Goal: Browse casually

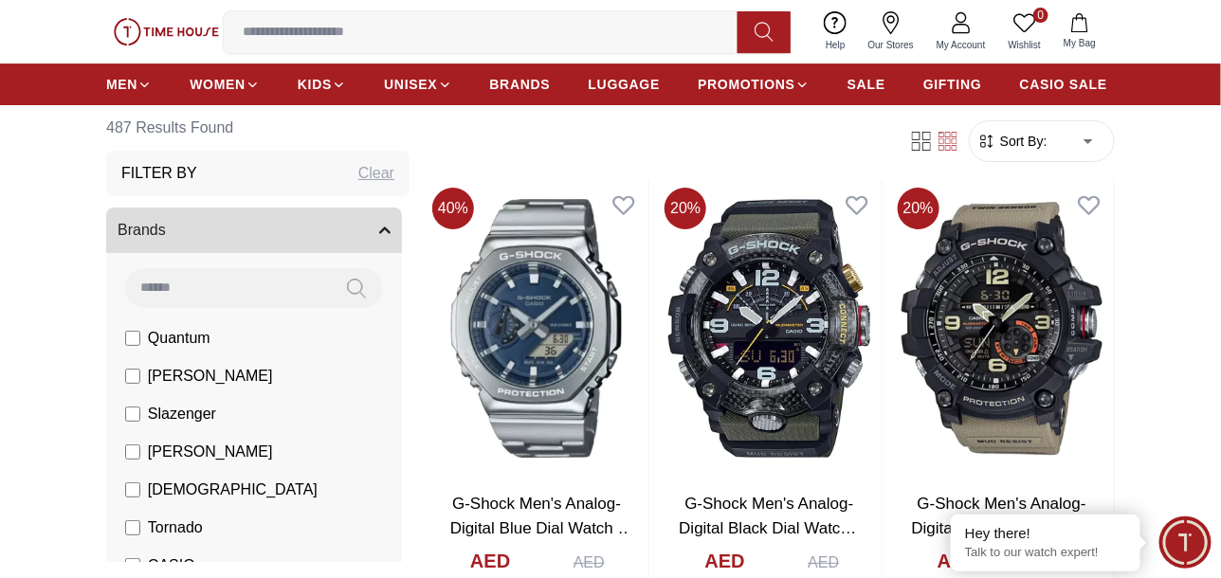
scroll to position [1990, 0]
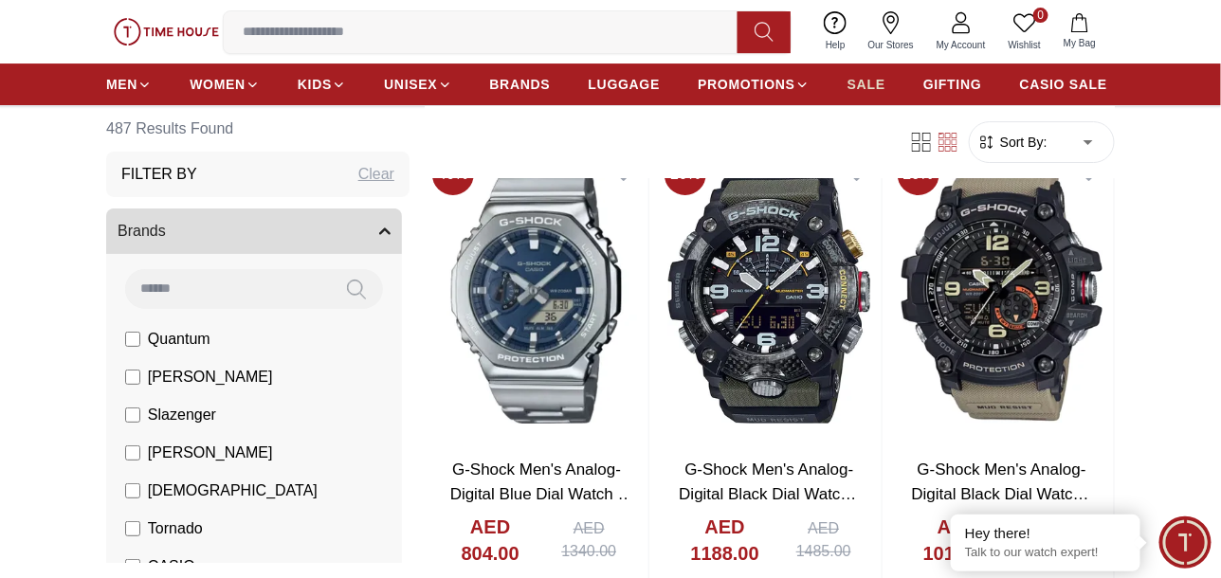
click at [859, 81] on span "SALE" at bounding box center [866, 84] width 38 height 19
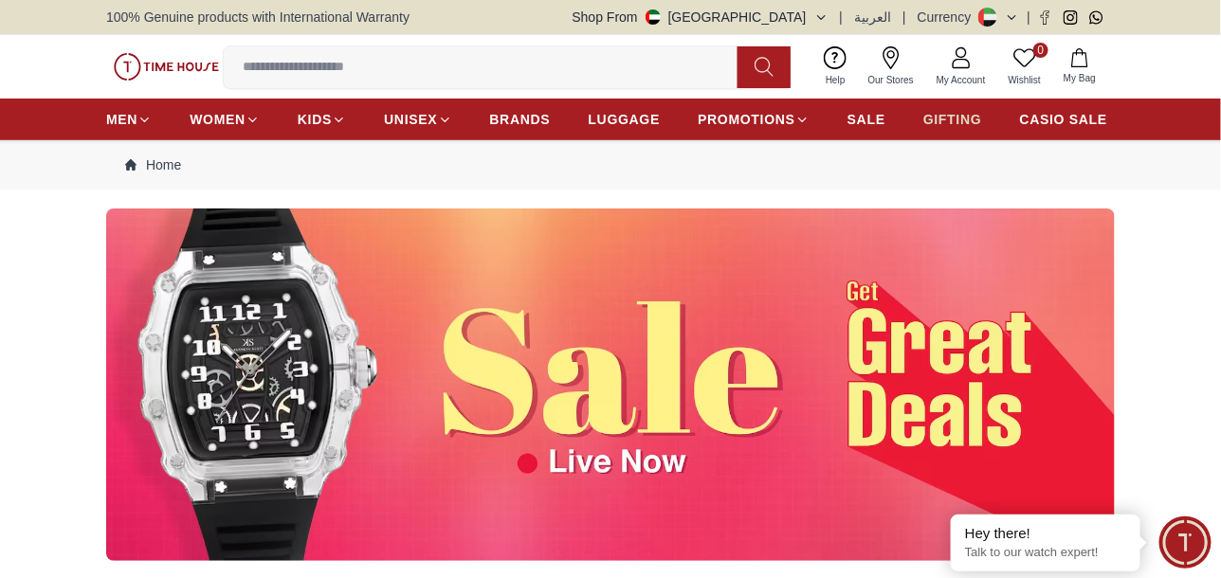
click at [949, 120] on span "GIFTING" at bounding box center [952, 119] width 59 height 19
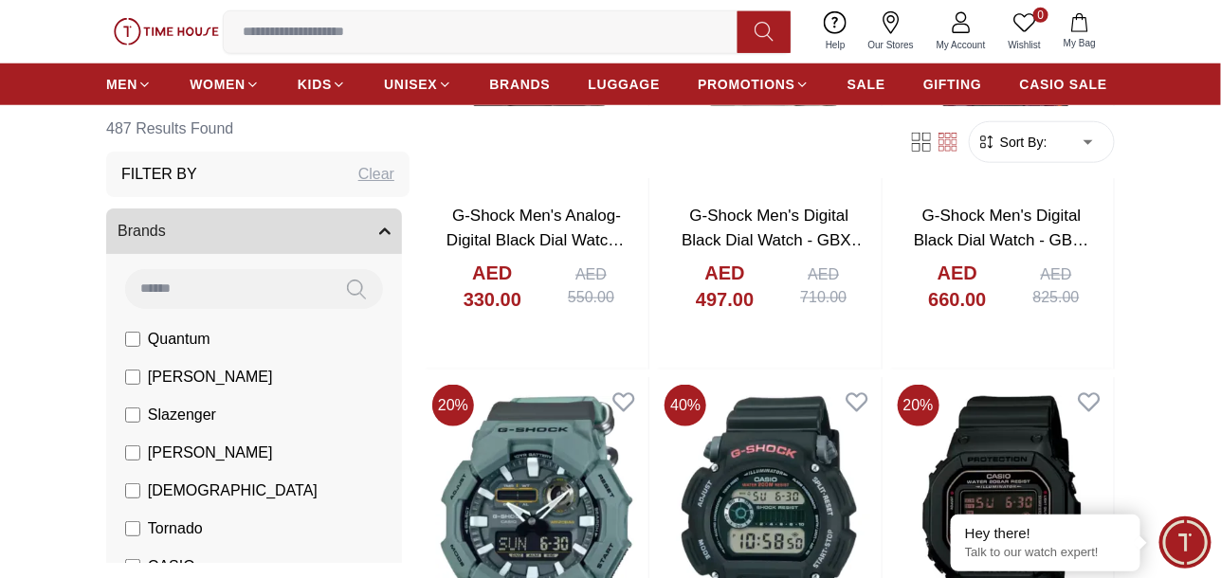
scroll to position [2939, 0]
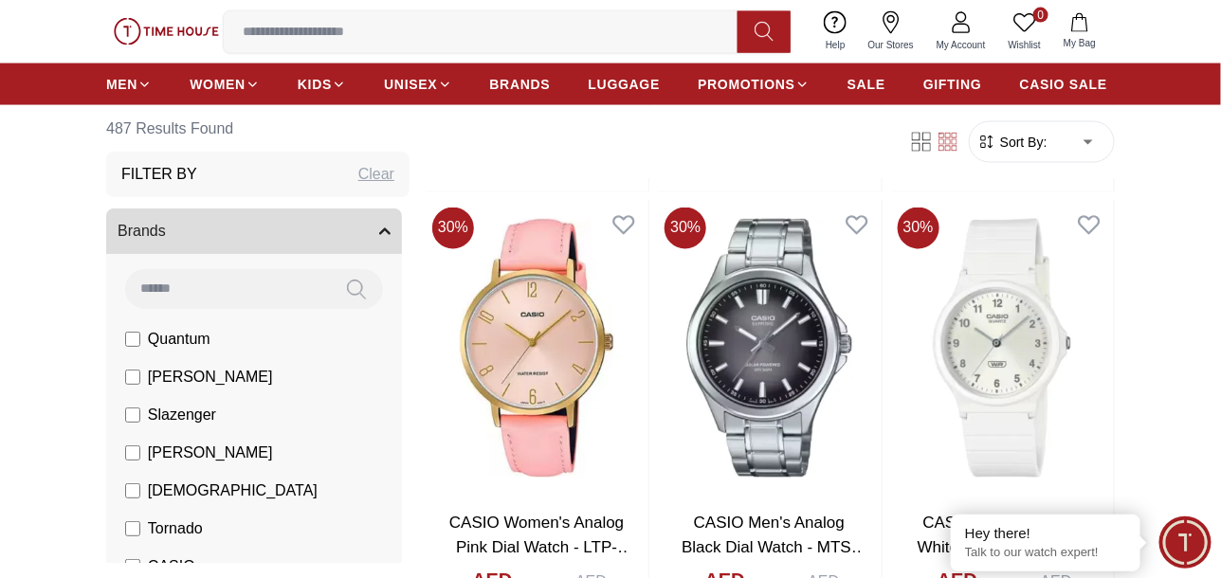
scroll to position [5308, 0]
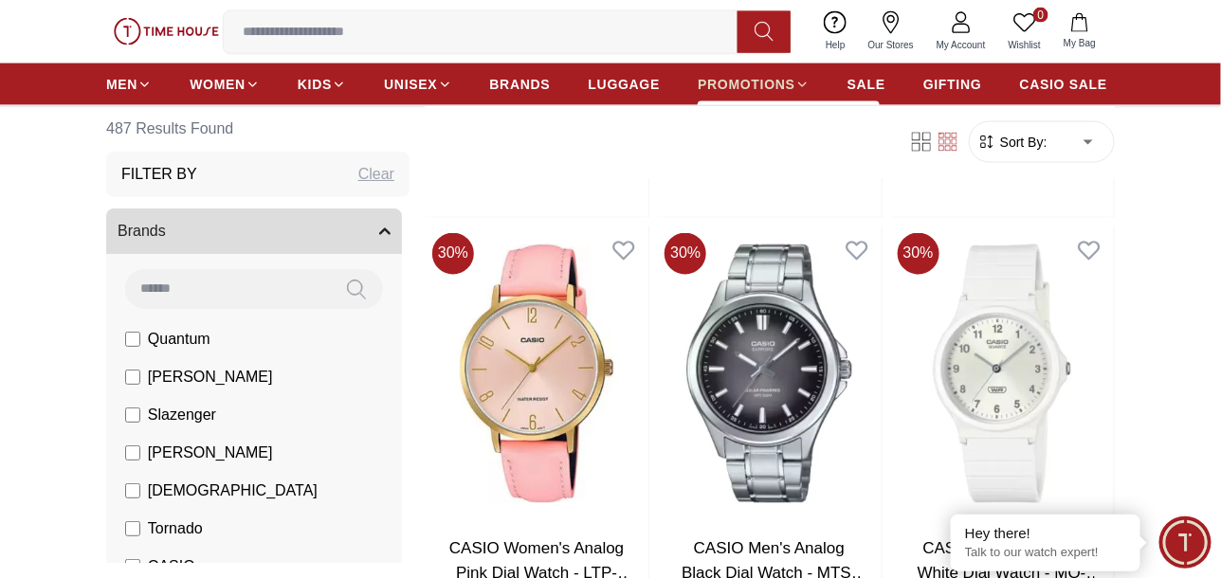
click at [723, 84] on span "PROMOTIONS" at bounding box center [747, 84] width 98 height 19
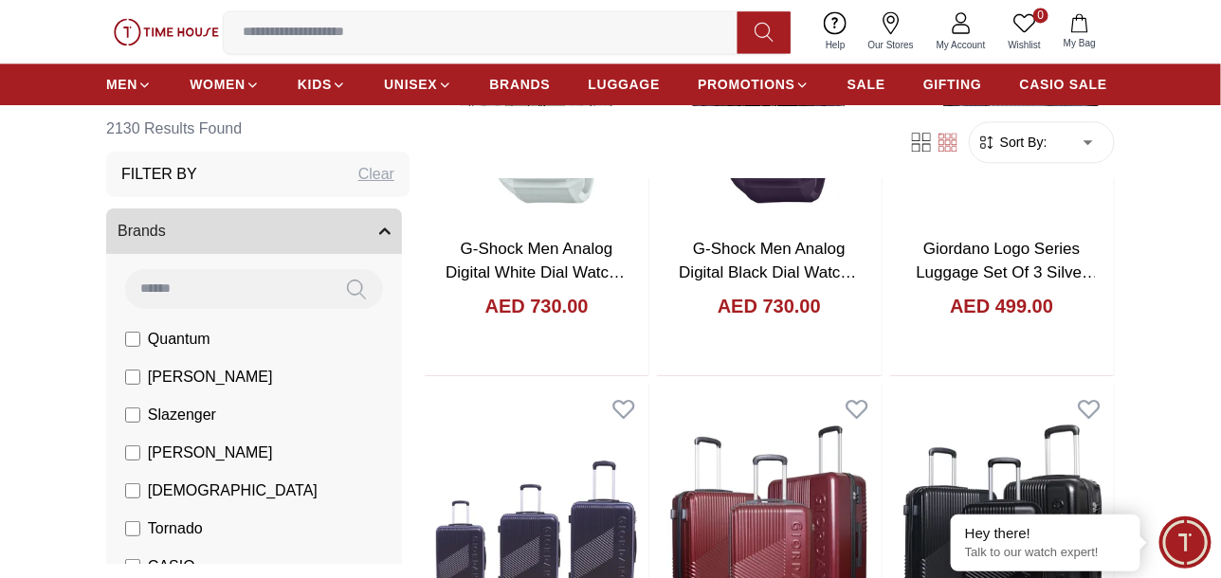
scroll to position [1138, 0]
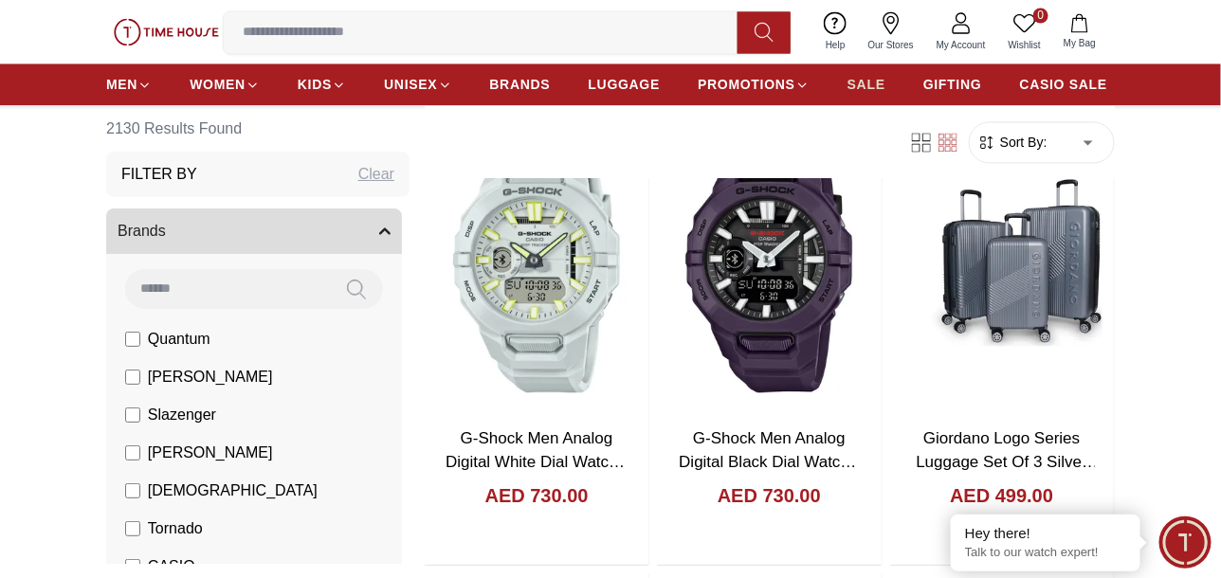
click at [874, 92] on span "SALE" at bounding box center [866, 84] width 38 height 19
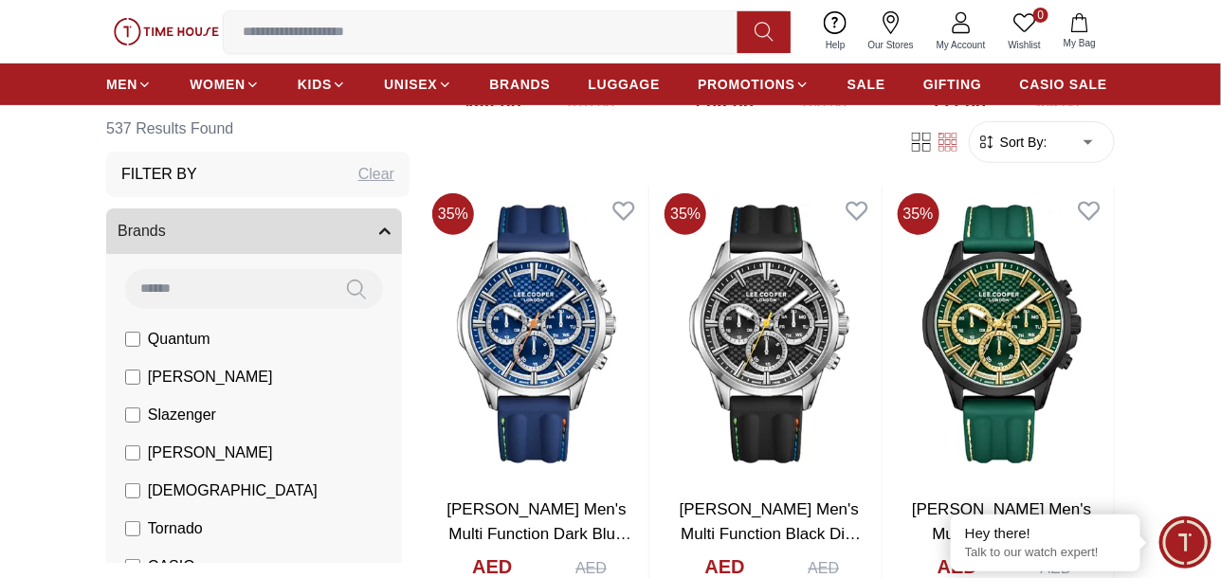
scroll to position [2370, 0]
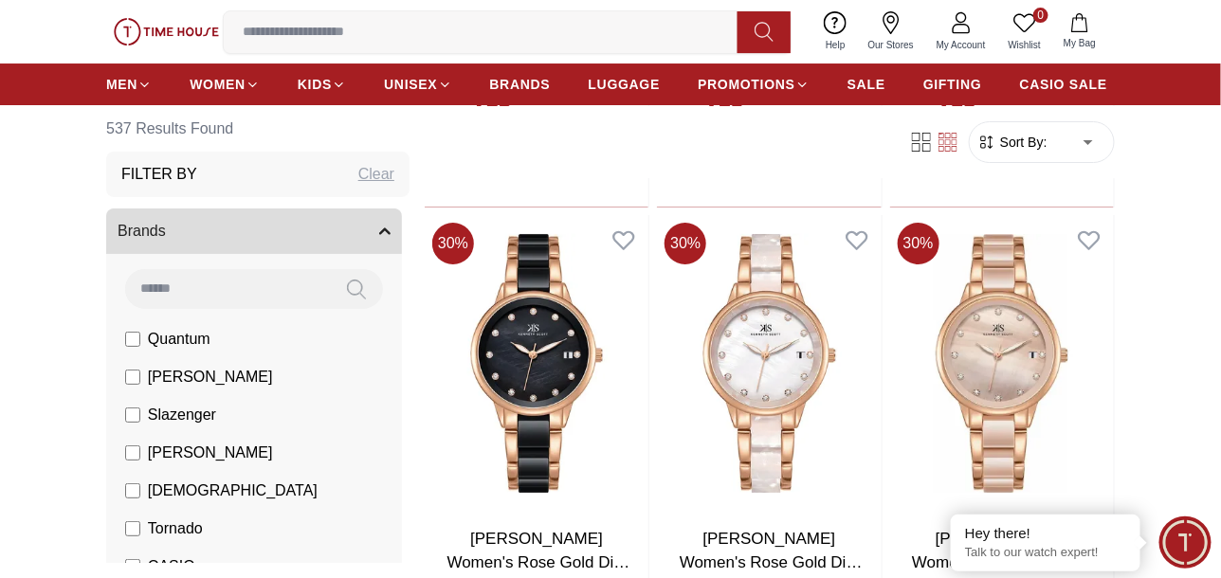
scroll to position [9100, 0]
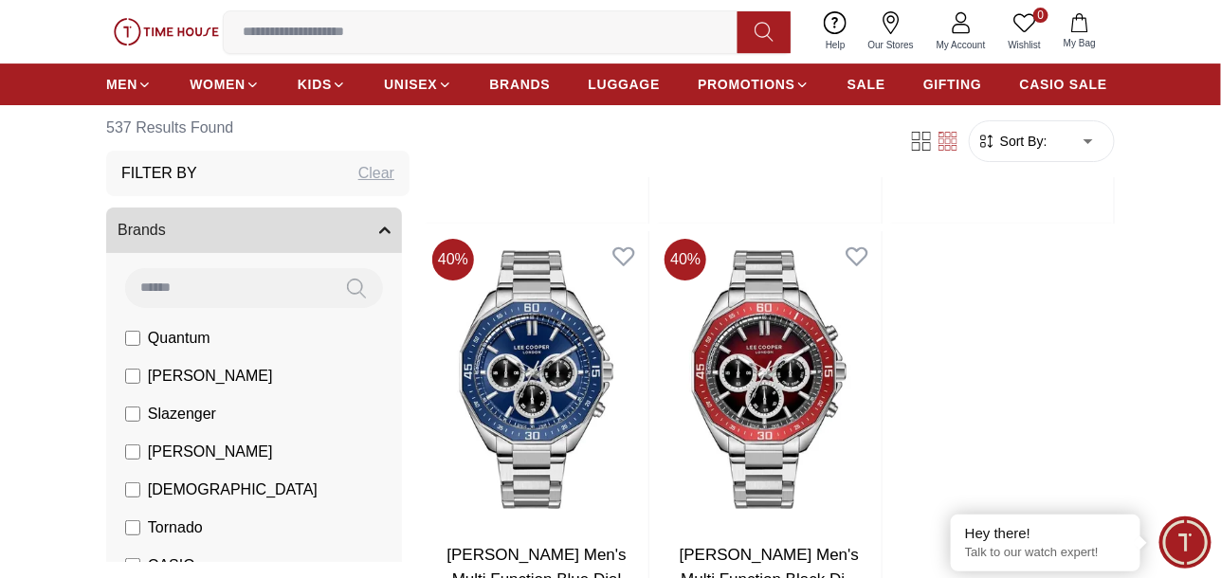
scroll to position [13082, 0]
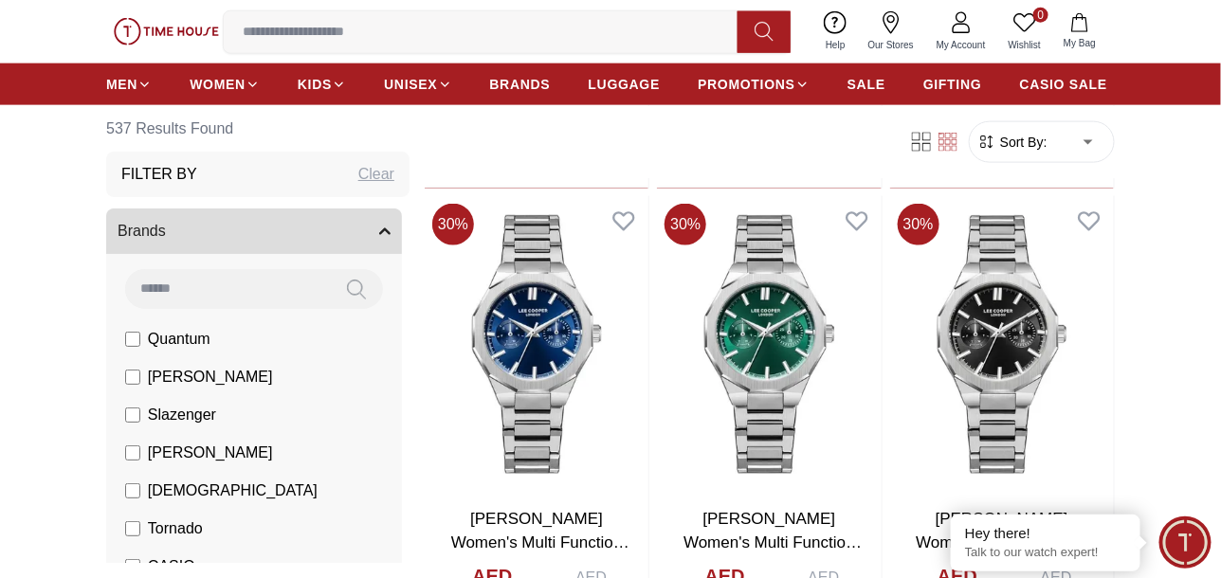
scroll to position [14124, 0]
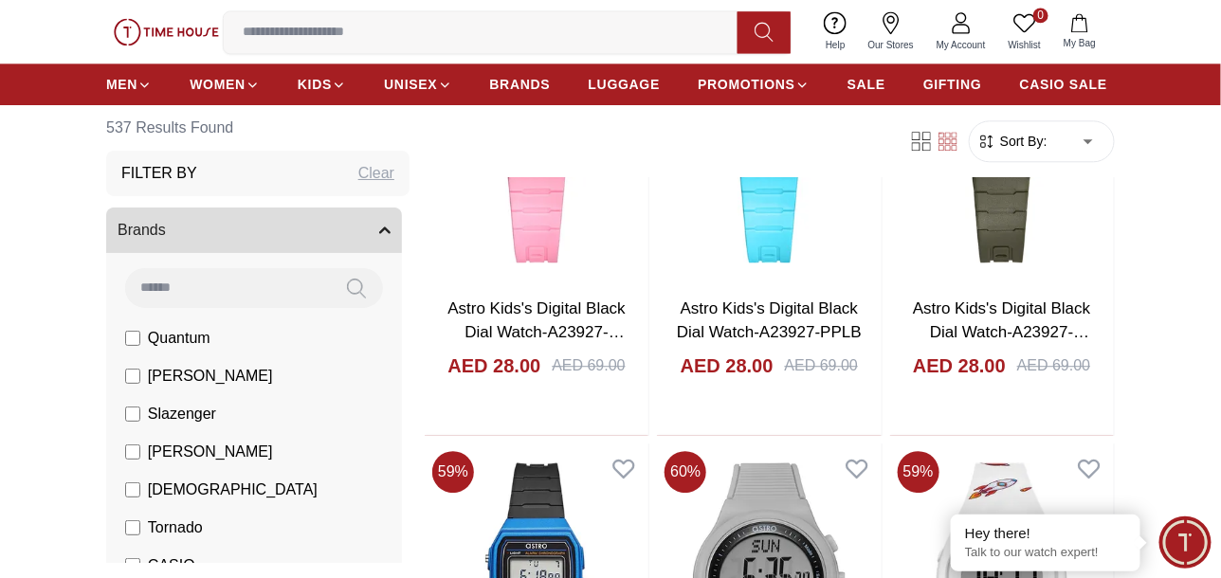
scroll to position [19148, 0]
